Goal: Find specific page/section: Find specific page/section

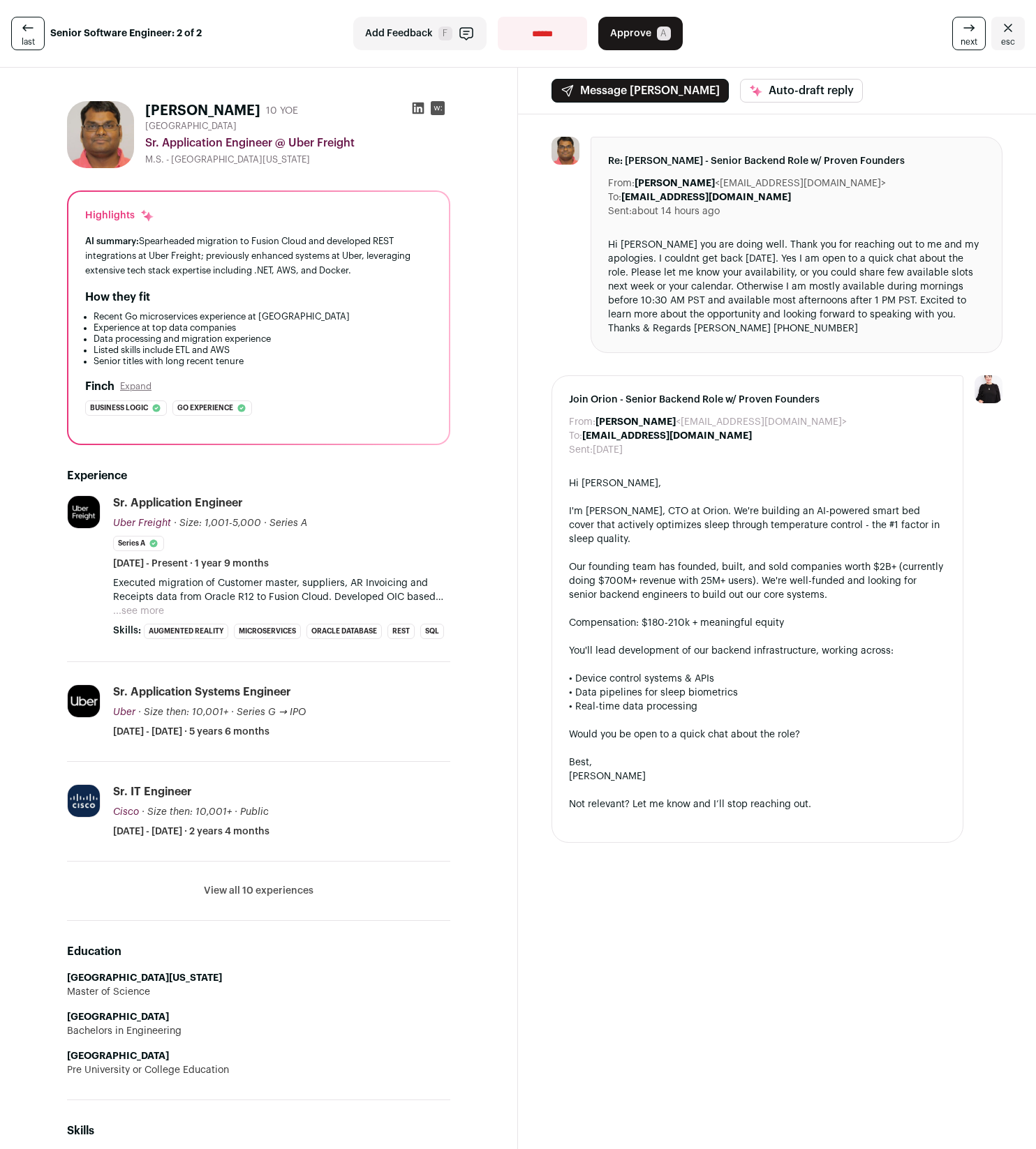
click at [145, 611] on button "...see more" at bounding box center [139, 612] width 51 height 14
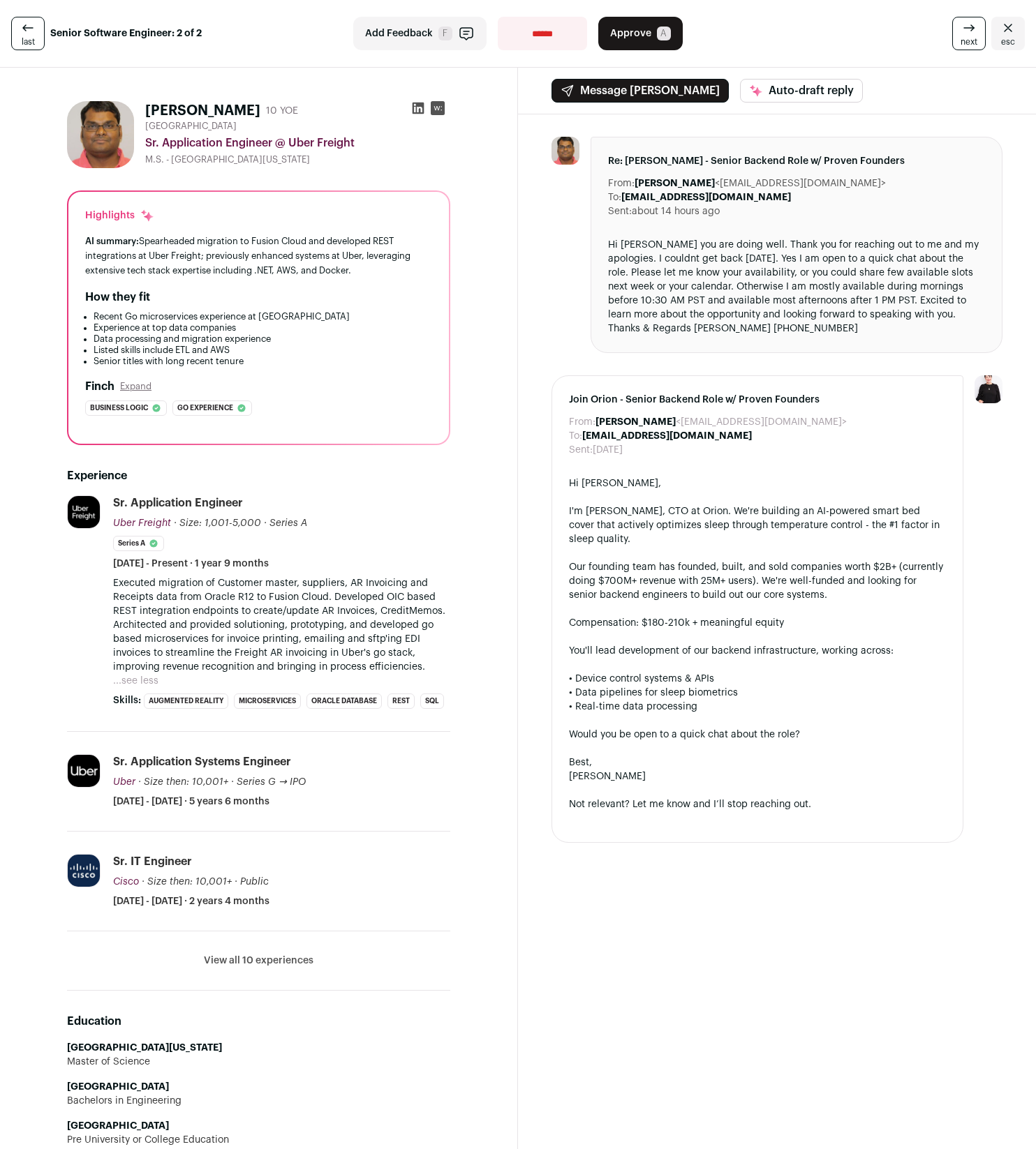
click at [417, 114] on icon at bounding box center [418, 108] width 14 height 14
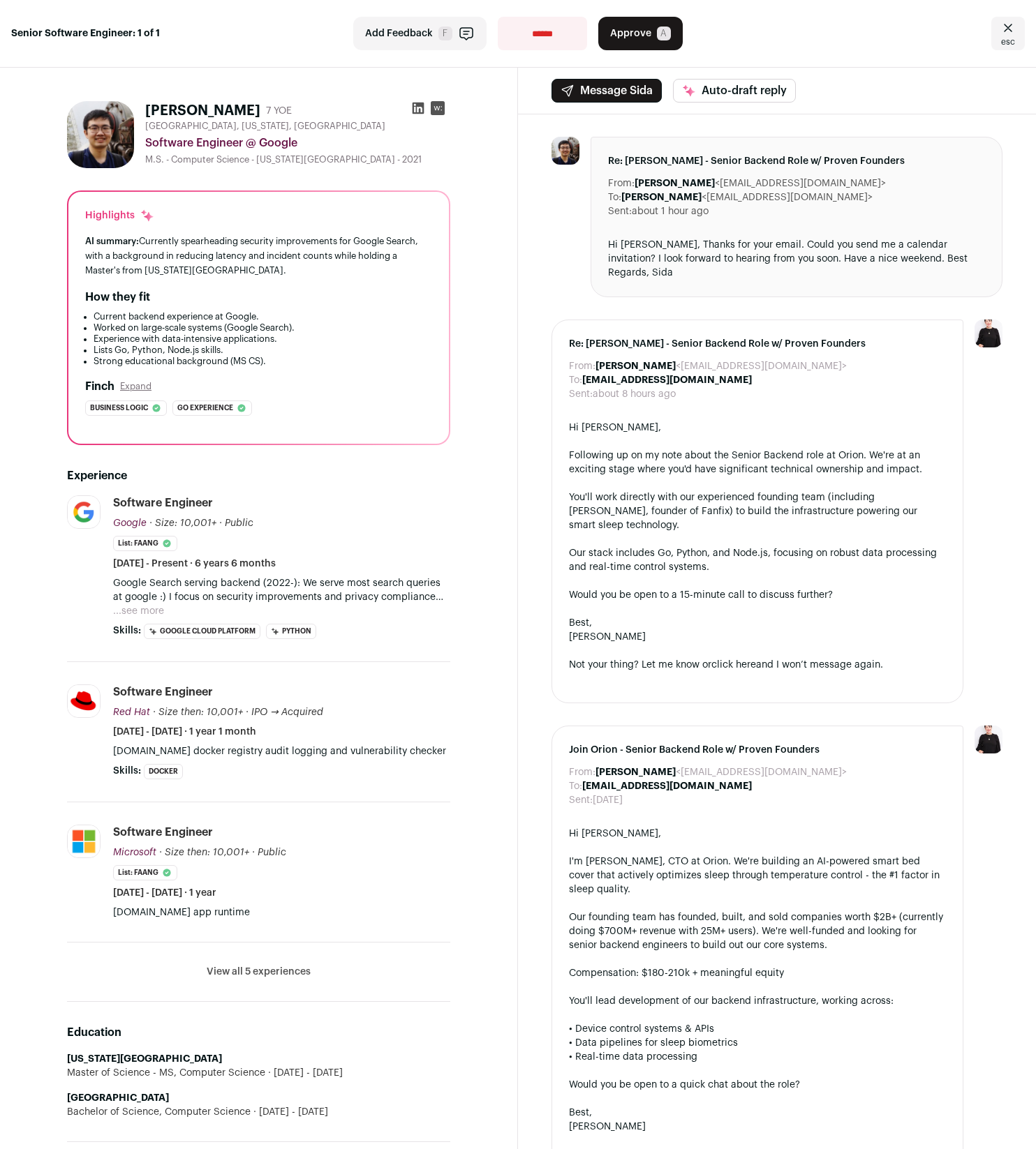
click at [140, 608] on button "...see more" at bounding box center [139, 612] width 51 height 14
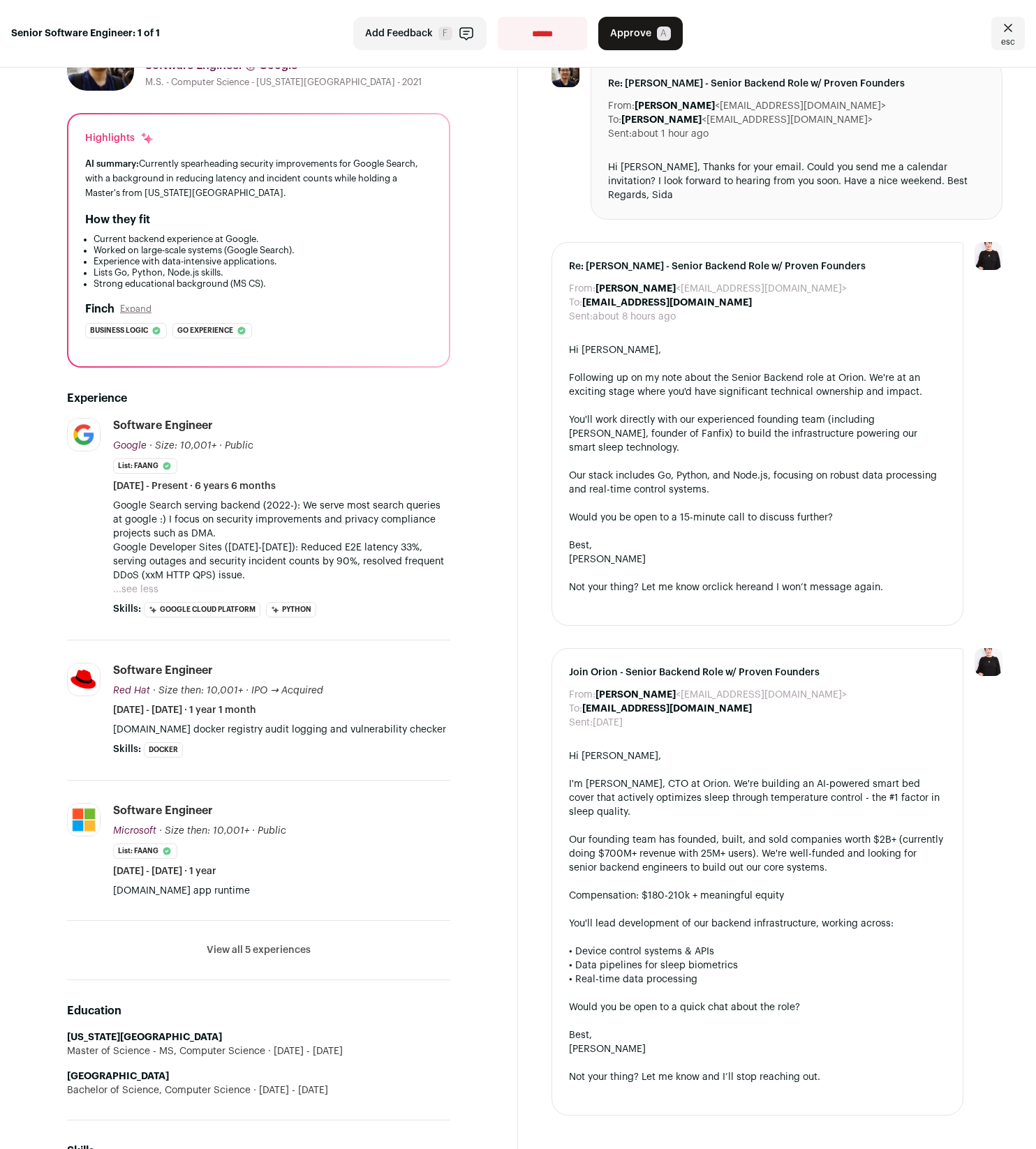
scroll to position [205, 0]
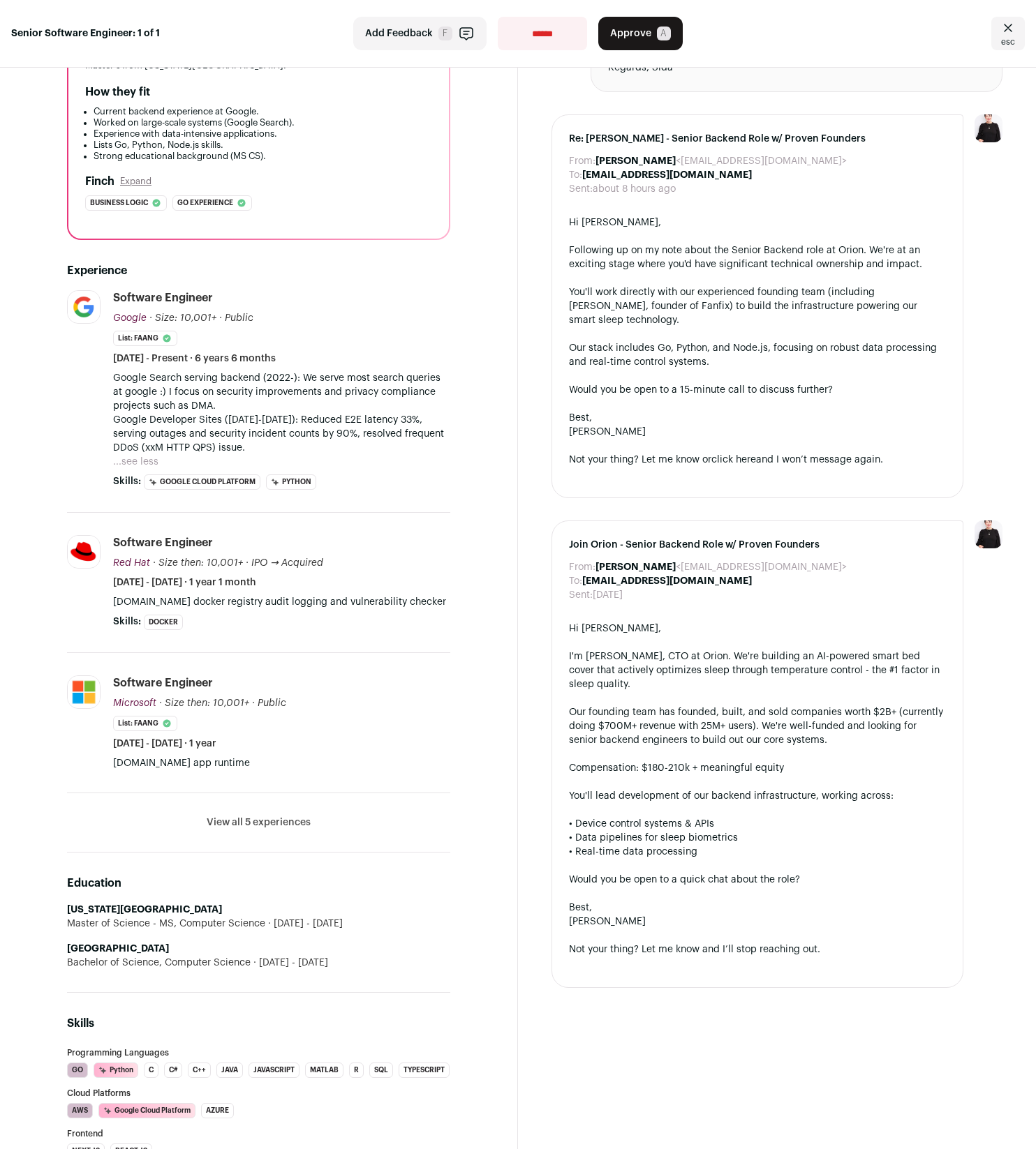
click at [58, 363] on div "[PERSON_NAME] 7 YOE [GEOGRAPHIC_DATA], [US_STATE], [GEOGRAPHIC_DATA] Software E…" at bounding box center [259, 1169] width 450 height 2569
